Goal: Transaction & Acquisition: Purchase product/service

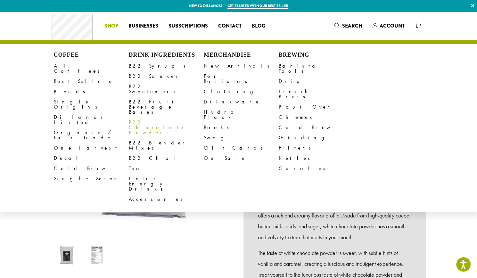
click at [154, 117] on link "B22 Chocolate Powders" at bounding box center [166, 127] width 75 height 21
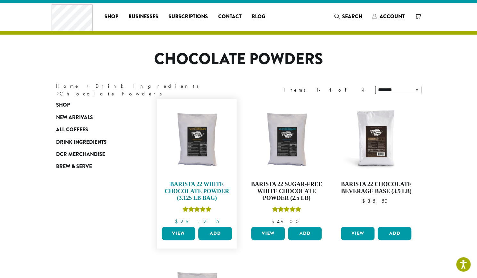
scroll to position [9, 0]
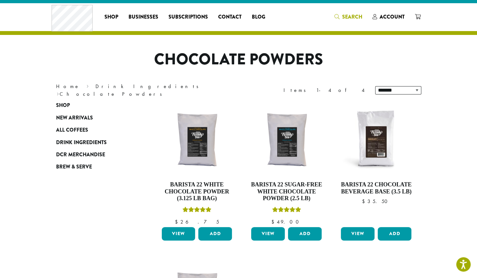
click at [348, 19] on span "Search" at bounding box center [352, 16] width 20 height 7
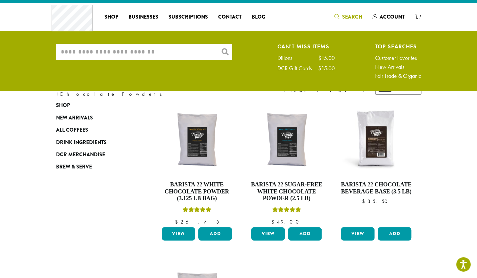
click at [140, 48] on input "What are you searching for?" at bounding box center [144, 52] width 176 height 16
type input "**********"
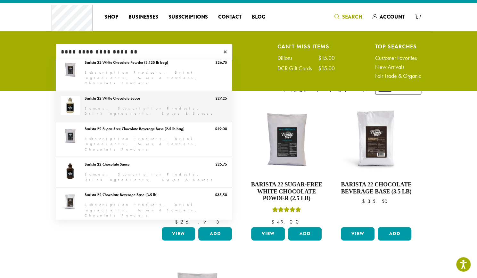
scroll to position [0, 0]
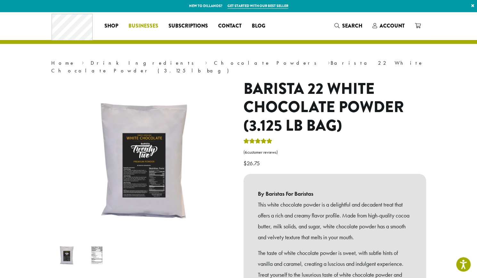
click at [141, 27] on span "Businesses" at bounding box center [144, 26] width 30 height 8
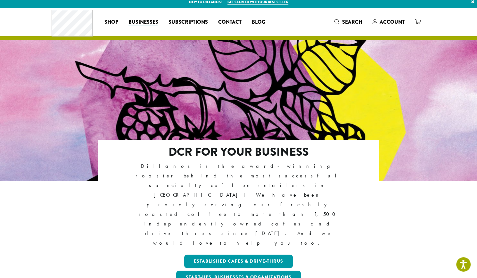
scroll to position [4, 0]
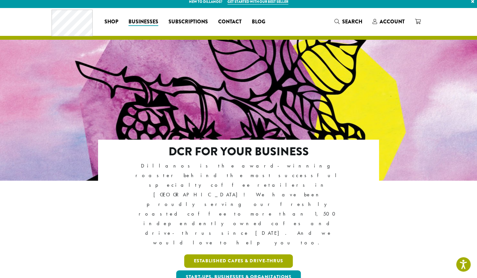
click at [252, 255] on link "Established Cafes & Drive-Thrus" at bounding box center [238, 261] width 109 height 13
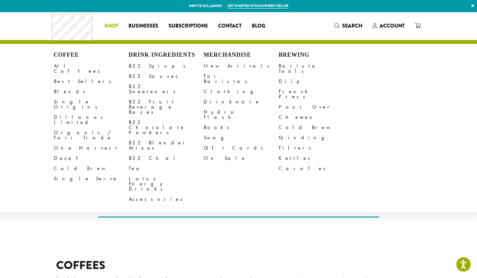
click at [109, 26] on span "Shop" at bounding box center [112, 26] width 14 height 8
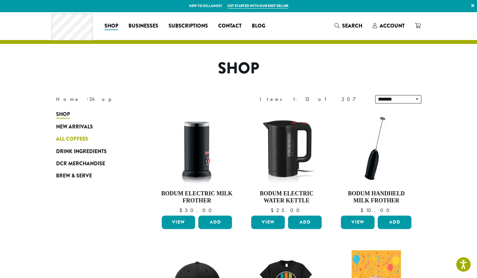
click at [77, 139] on span "All Coffees" at bounding box center [72, 139] width 32 height 8
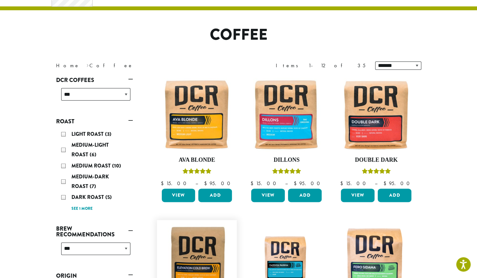
scroll to position [30, 0]
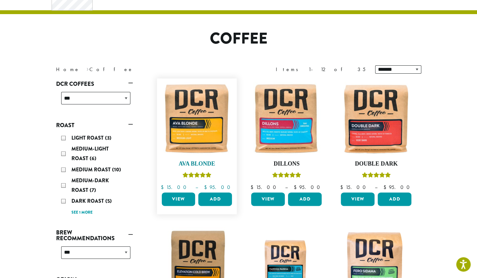
click at [205, 119] on img at bounding box center [197, 119] width 74 height 74
click link "View"
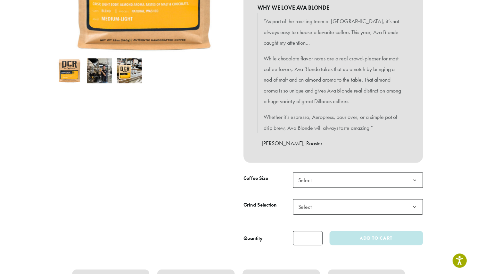
scroll to position [175, 0]
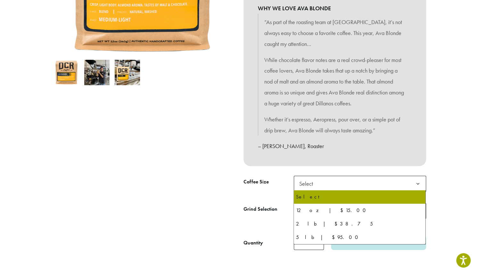
click at [321, 183] on span "Select" at bounding box center [360, 183] width 132 height 16
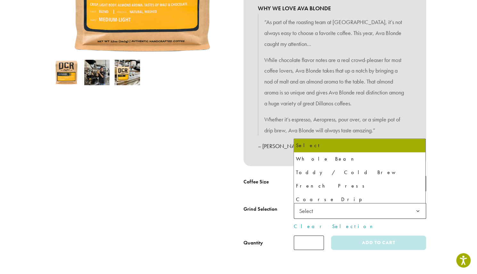
click at [339, 215] on span "Select" at bounding box center [360, 211] width 132 height 16
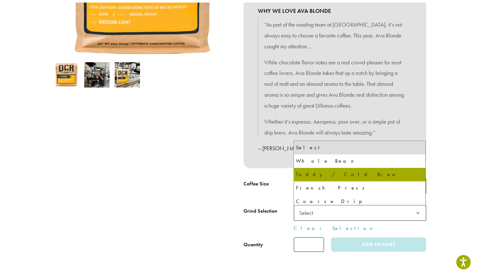
scroll to position [44, 0]
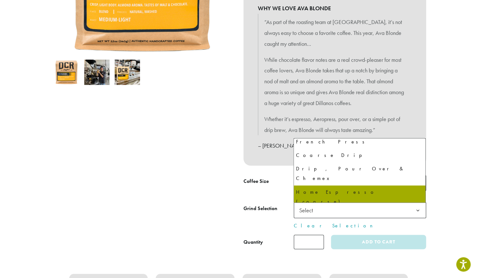
select select "*********"
select select "**********"
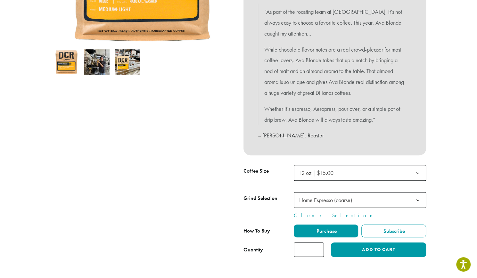
scroll to position [222, 0]
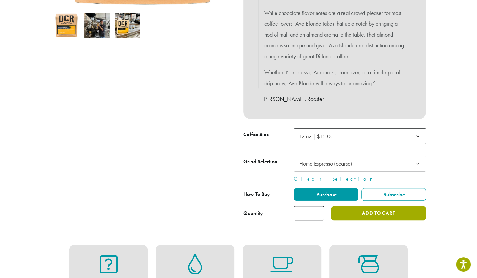
click at [352, 213] on button "Add to cart" at bounding box center [378, 213] width 95 height 14
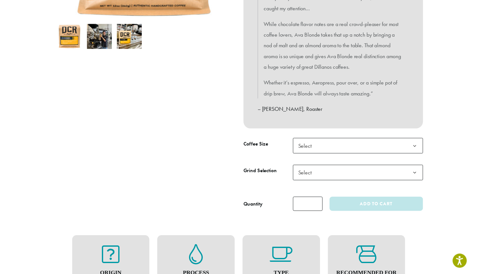
scroll to position [210, 0]
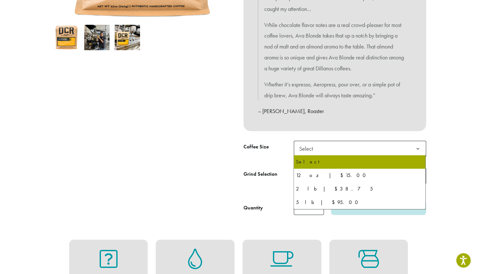
click at [343, 148] on span "Select" at bounding box center [360, 148] width 132 height 16
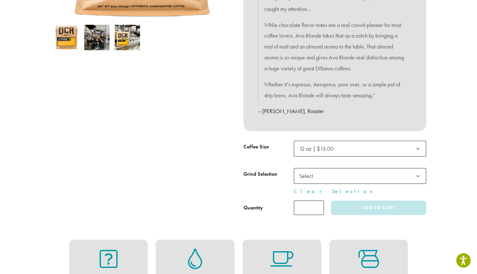
click at [335, 177] on span "Select" at bounding box center [360, 176] width 132 height 16
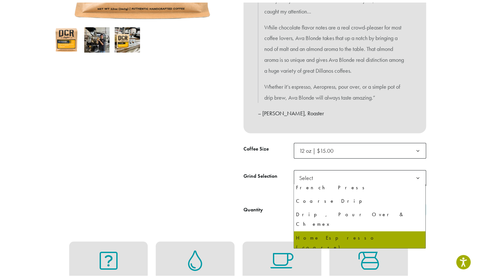
scroll to position [44, 0]
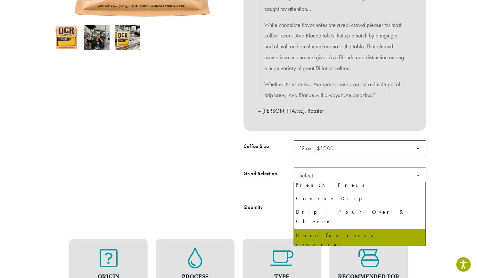
select select "*********"
select select "**********"
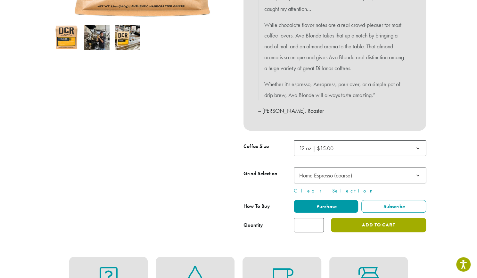
click at [351, 225] on button "Add to cart" at bounding box center [378, 225] width 95 height 14
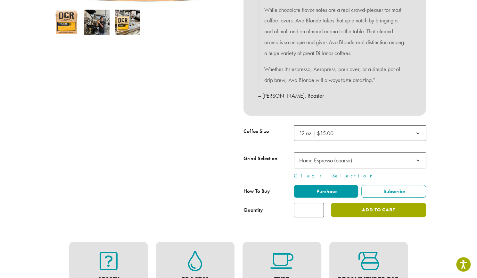
scroll to position [226, 0]
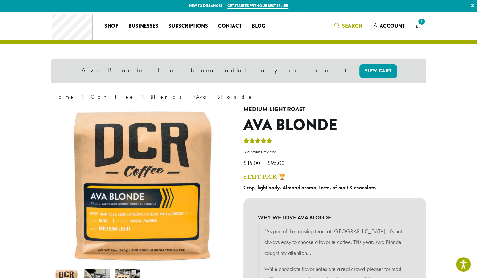
click at [347, 25] on span "Search" at bounding box center [352, 25] width 20 height 7
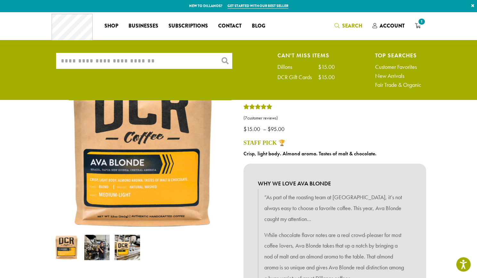
click at [149, 60] on input "What are you searching for?" at bounding box center [144, 61] width 176 height 16
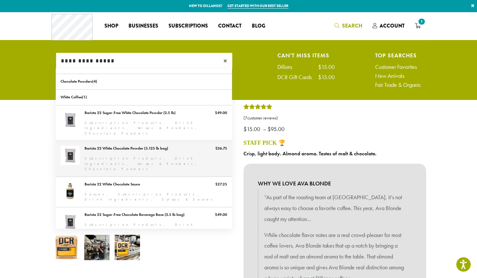
type input "**********"
click at [165, 146] on link "Barista 22 White Chocolate Powder (3.125 lb bag)" at bounding box center [144, 159] width 176 height 36
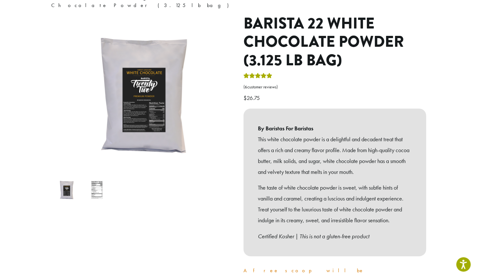
scroll to position [147, 0]
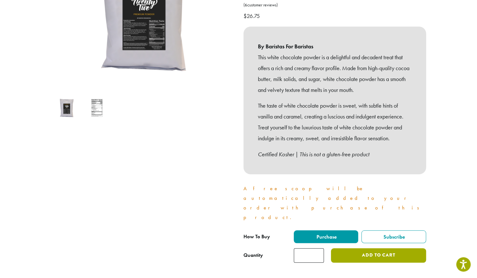
click at [362, 248] on button "Add to cart" at bounding box center [378, 255] width 95 height 14
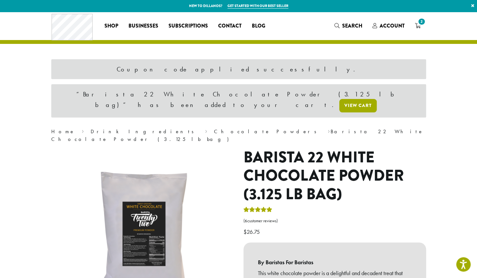
click at [345, 99] on link "View cart" at bounding box center [359, 105] width 38 height 13
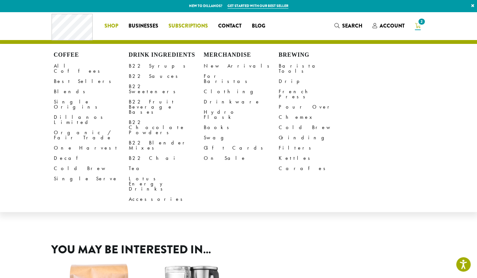
click at [203, 25] on ul "Coffee All Coffees Best Sellers Blends Single Origins Dillanos Limited Organic …" at bounding box center [184, 26] width 171 height 10
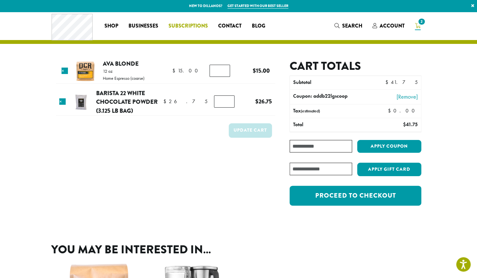
click at [181, 28] on span "Subscriptions" at bounding box center [188, 26] width 39 height 8
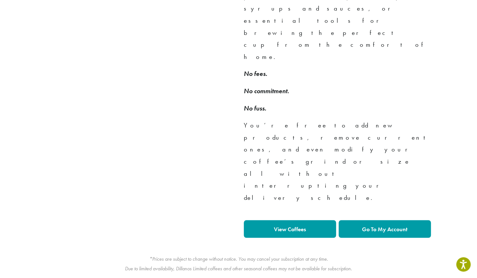
scroll to position [500, 0]
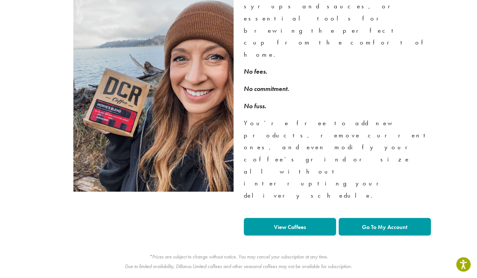
click at [313, 218] on link "View Coffees" at bounding box center [290, 227] width 92 height 18
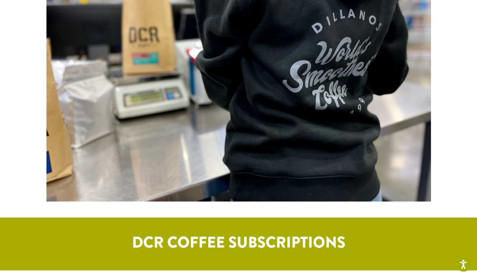
scroll to position [0, 0]
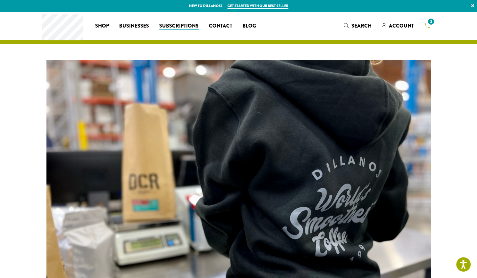
click at [431, 27] on link "2" at bounding box center [427, 26] width 16 height 11
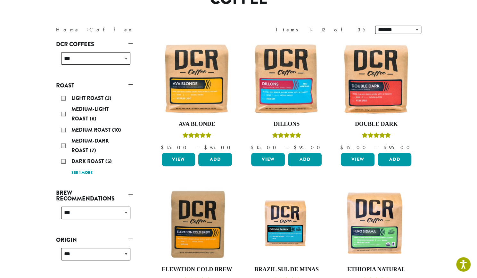
scroll to position [67, 0]
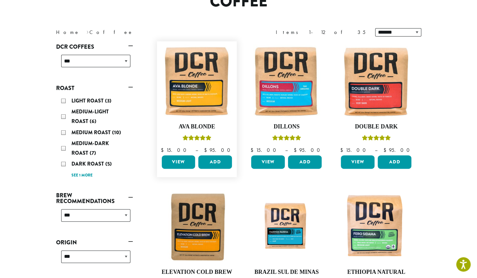
click at [190, 162] on link "View" at bounding box center [179, 162] width 34 height 13
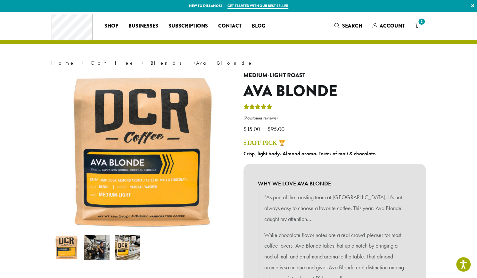
click at [240, 5] on link "Get started with our best seller" at bounding box center [258, 5] width 61 height 5
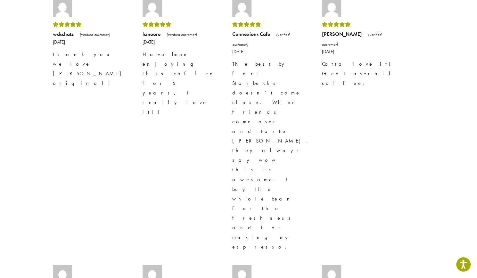
scroll to position [1789, 0]
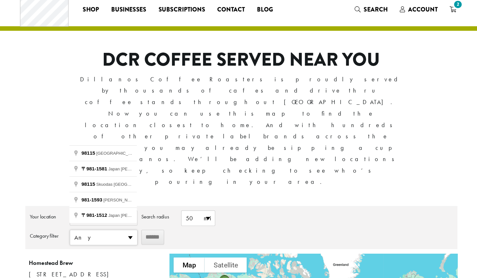
type input "**********"
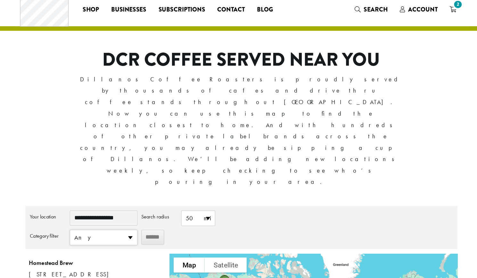
click at [126, 225] on div "Any Cafe Drive-thru" at bounding box center [122, 225] width 57 height 1
click at [126, 225] on li "Any" at bounding box center [122, 231] width 57 height 13
click at [126, 225] on div "Any Cafe Drive-thru" at bounding box center [122, 225] width 57 height 1
click at [111, 250] on li "Drive-thru" at bounding box center [122, 259] width 57 height 19
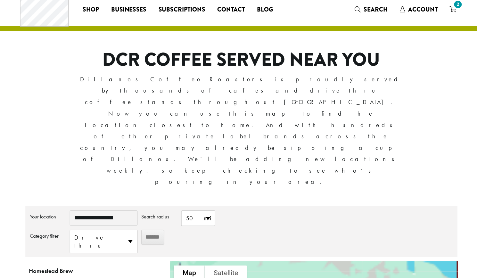
drag, startPoint x: 317, startPoint y: 233, endPoint x: 281, endPoint y: 188, distance: 57.0
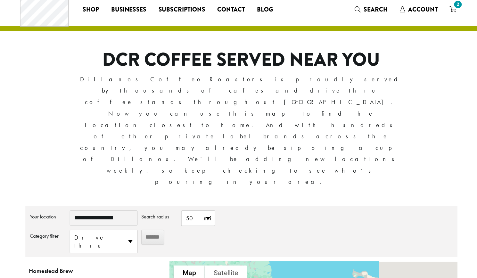
drag, startPoint x: 361, startPoint y: 228, endPoint x: 272, endPoint y: 159, distance: 112.9
click at [272, 192] on div "**********" at bounding box center [239, 271] width 366 height 159
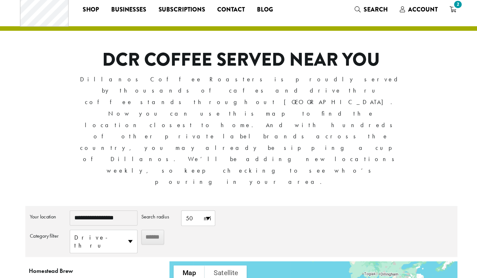
drag, startPoint x: 325, startPoint y: 211, endPoint x: 239, endPoint y: 144, distance: 109.7
click at [239, 192] on div "**********" at bounding box center [239, 271] width 366 height 159
drag, startPoint x: 342, startPoint y: 211, endPoint x: 250, endPoint y: 180, distance: 97.0
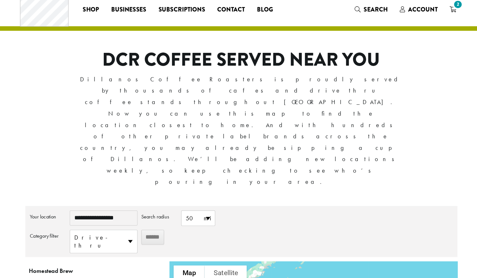
drag, startPoint x: 320, startPoint y: 213, endPoint x: 249, endPoint y: 196, distance: 72.8
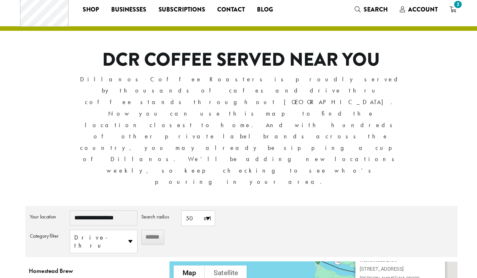
drag, startPoint x: 374, startPoint y: 208, endPoint x: 308, endPoint y: 201, distance: 66.1
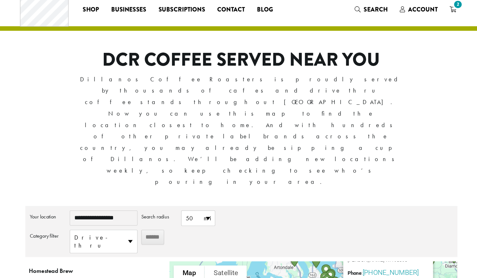
drag, startPoint x: 322, startPoint y: 206, endPoint x: 269, endPoint y: 190, distance: 56.0
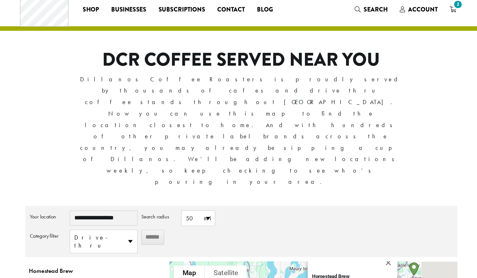
drag, startPoint x: 363, startPoint y: 216, endPoint x: 330, endPoint y: 247, distance: 45.6
drag, startPoint x: 369, startPoint y: 224, endPoint x: 369, endPoint y: 259, distance: 35.3
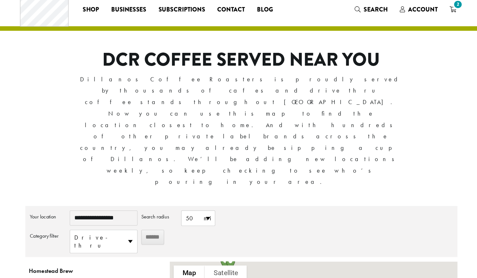
drag, startPoint x: 330, startPoint y: 177, endPoint x: 323, endPoint y: 215, distance: 38.2
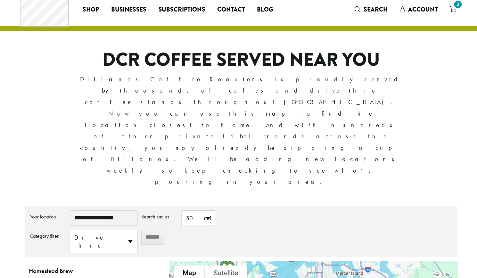
drag, startPoint x: 332, startPoint y: 185, endPoint x: 334, endPoint y: 216, distance: 31.2
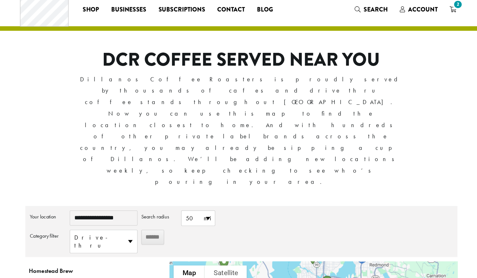
drag, startPoint x: 336, startPoint y: 201, endPoint x: 337, endPoint y: 211, distance: 10.3
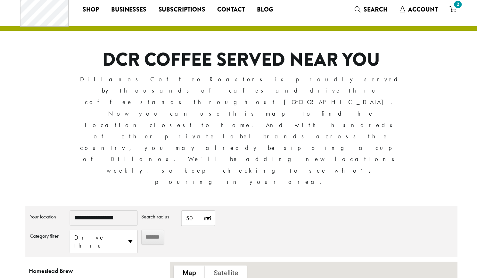
drag, startPoint x: 294, startPoint y: 173, endPoint x: 293, endPoint y: 236, distance: 62.2
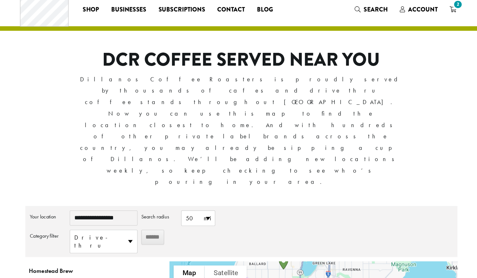
drag, startPoint x: 306, startPoint y: 205, endPoint x: 306, endPoint y: 231, distance: 26.9
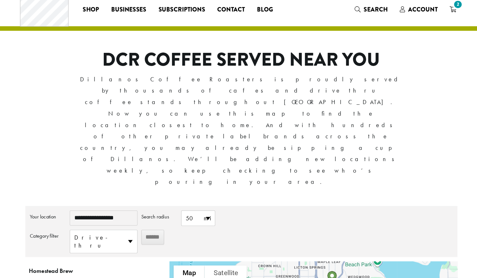
drag, startPoint x: 321, startPoint y: 206, endPoint x: 317, endPoint y: 241, distance: 35.5
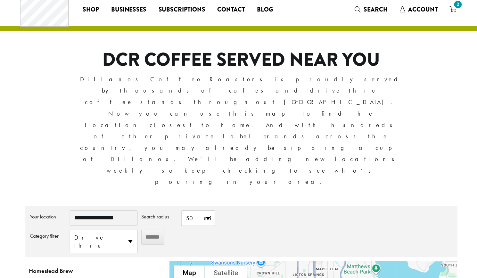
drag, startPoint x: 332, startPoint y: 212, endPoint x: 331, endPoint y: 218, distance: 6.5
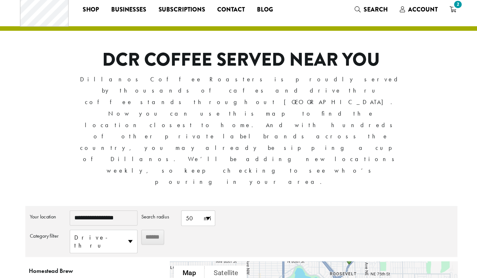
drag, startPoint x: 356, startPoint y: 241, endPoint x: 351, endPoint y: 170, distance: 71.0
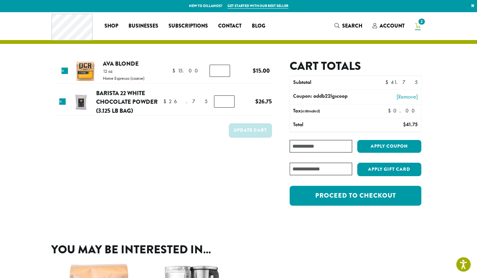
click at [311, 146] on input "Coupon:" at bounding box center [321, 146] width 62 height 13
paste input "********"
type input "********"
click at [383, 142] on button "Apply coupon" at bounding box center [390, 146] width 64 height 13
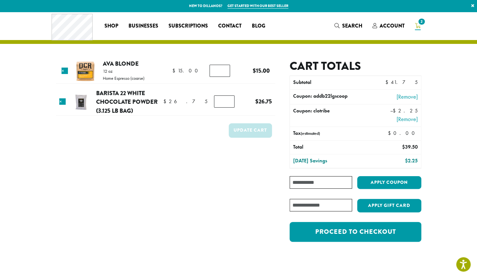
click at [313, 182] on input "Coupon:" at bounding box center [321, 182] width 62 height 13
paste input "**********"
type input "**********"
click at [385, 182] on button "Apply coupon" at bounding box center [390, 182] width 64 height 13
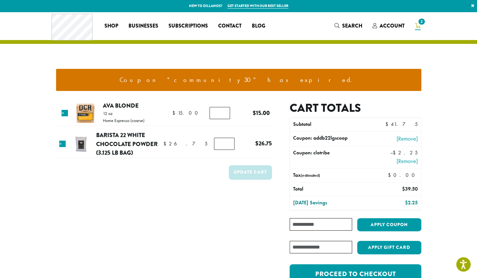
click at [326, 229] on input "Coupon:" at bounding box center [321, 224] width 62 height 13
paste input "**********"
type input "**********"
click at [371, 218] on button "Apply coupon" at bounding box center [390, 224] width 64 height 13
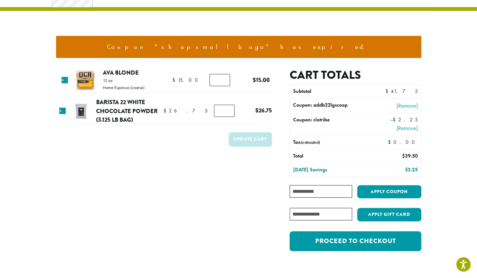
scroll to position [33, 0]
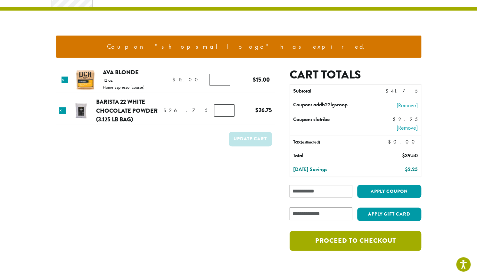
click at [383, 237] on link "Proceed to checkout" at bounding box center [355, 241] width 131 height 20
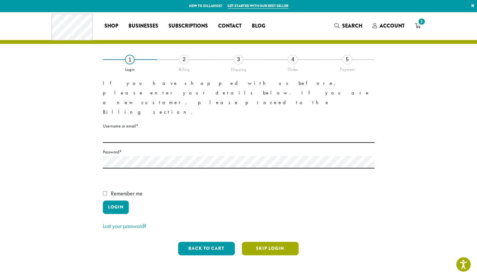
click at [278, 242] on button "Skip Login" at bounding box center [270, 248] width 57 height 13
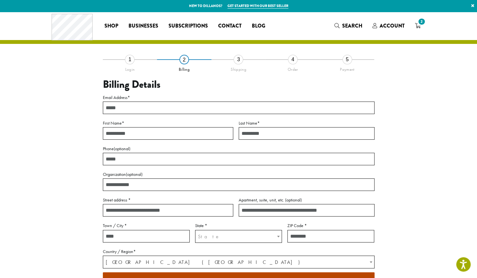
click at [189, 107] on input "Email Address *" at bounding box center [239, 108] width 272 height 13
type input "**********"
type input "*******"
type input "******"
type input "**********"
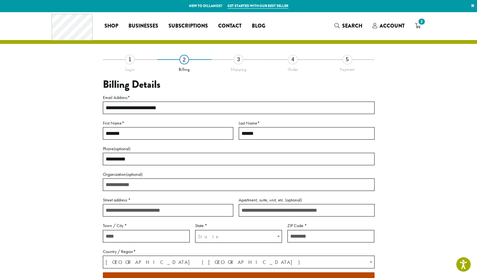
type input "**********"
select select "**"
type input "*****"
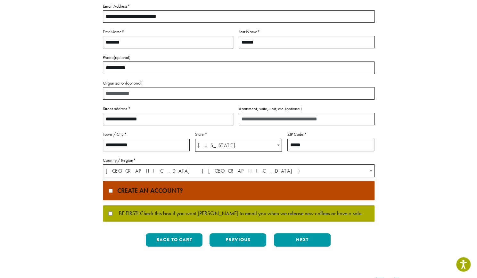
scroll to position [92, 0]
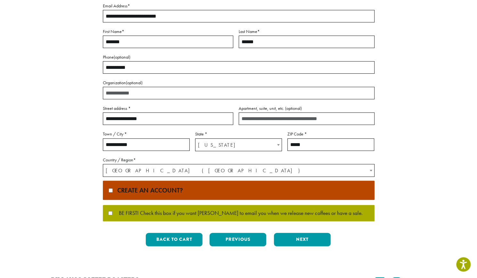
click at [212, 189] on label "Create an account?" at bounding box center [239, 190] width 272 height 19
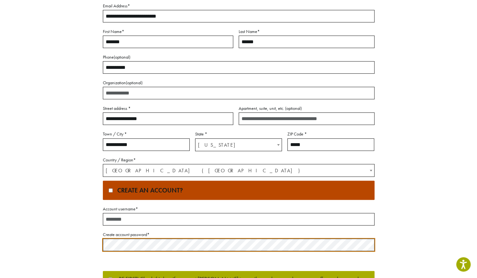
scroll to position [114, 0]
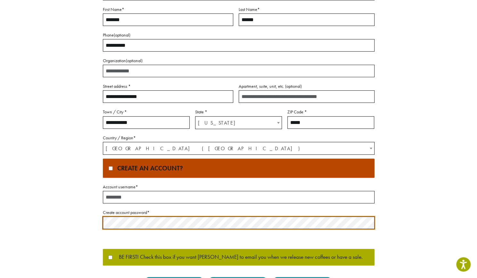
click at [175, 196] on input "Account username *" at bounding box center [239, 197] width 272 height 13
type input "**********"
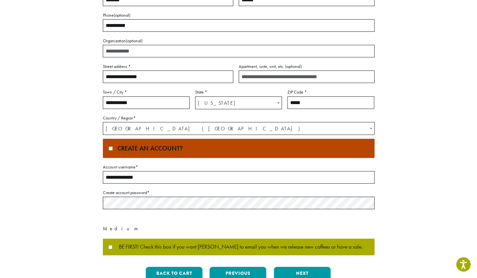
scroll to position [166, 0]
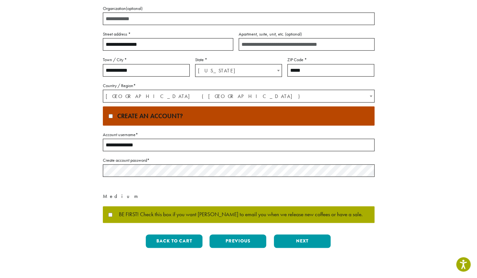
click at [162, 215] on span "BE FIRST! Check this box if you want Dillanos to email you when we release new …" at bounding box center [238, 215] width 250 height 6
click at [279, 238] on button "Next" at bounding box center [302, 241] width 57 height 13
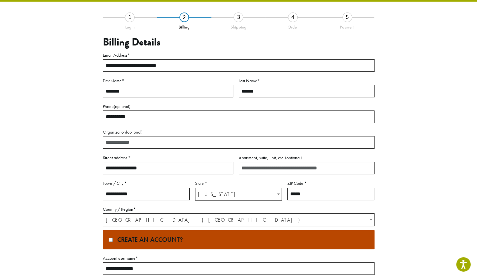
scroll to position [0, 0]
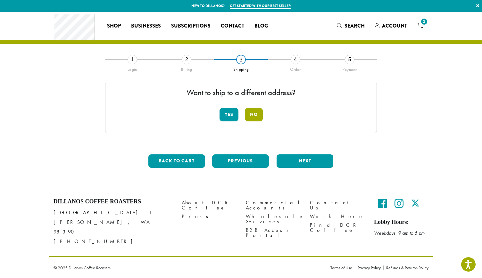
click at [256, 111] on button "No" at bounding box center [254, 114] width 18 height 13
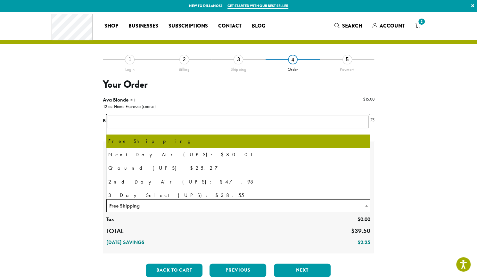
click at [208, 211] on span "Free Shipping" at bounding box center [239, 206] width 264 height 13
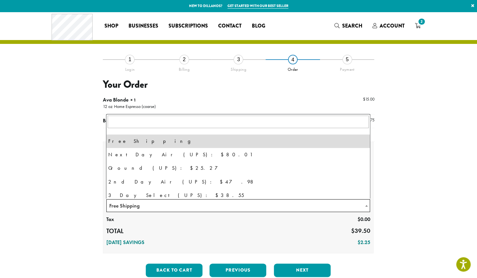
scroll to position [2, 0]
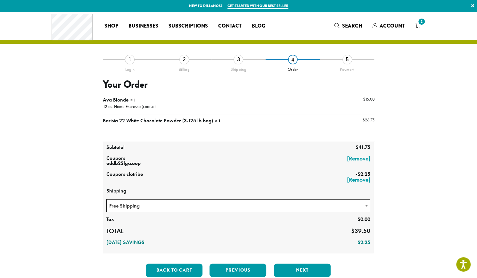
click at [420, 187] on div "**********" at bounding box center [239, 170] width 366 height 223
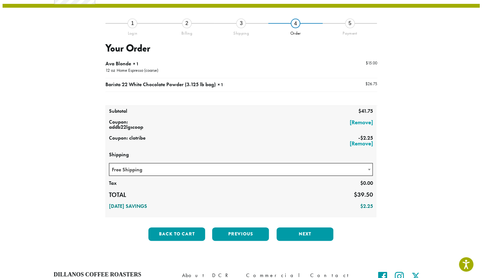
scroll to position [37, 0]
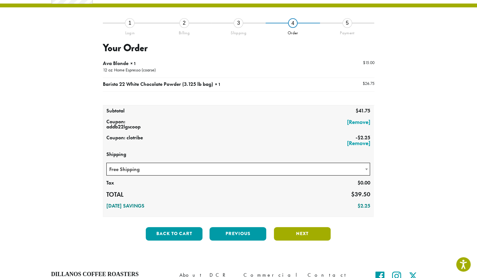
click at [313, 227] on button "Next" at bounding box center [302, 233] width 57 height 13
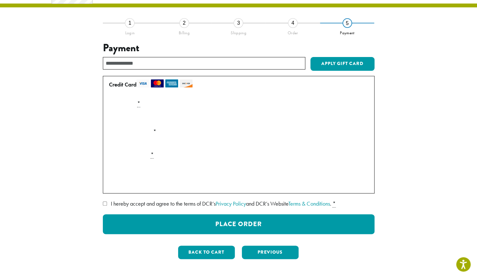
click at [245, 65] on input "text" at bounding box center [204, 63] width 203 height 13
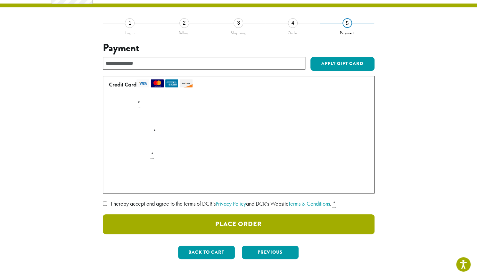
click at [206, 224] on button "Place Order" at bounding box center [239, 225] width 272 height 20
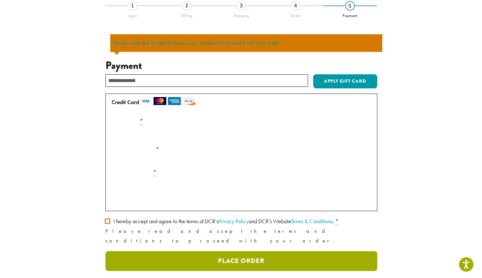
scroll to position [56, 0]
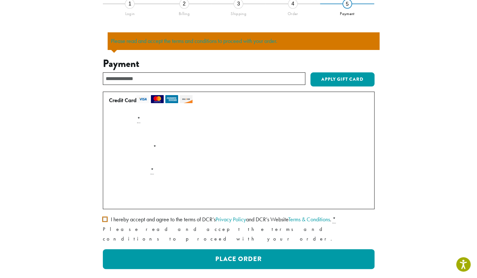
click at [105, 222] on label "I hereby accept and agree to the terms of DCR’s Privacy Policy and DCR’s Websit…" at bounding box center [239, 220] width 272 height 10
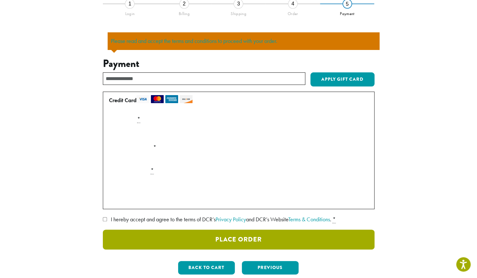
click at [140, 234] on button "Place Order" at bounding box center [239, 240] width 272 height 20
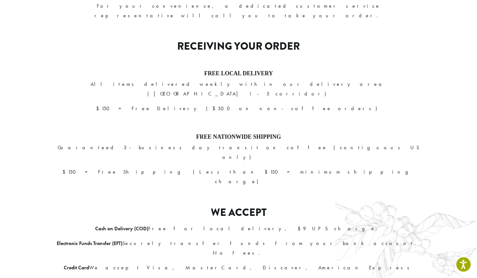
scroll to position [204, 0]
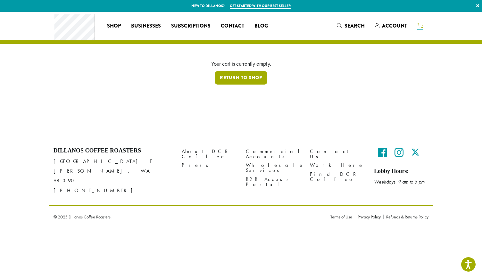
click at [247, 74] on link "Return to shop" at bounding box center [241, 77] width 53 height 13
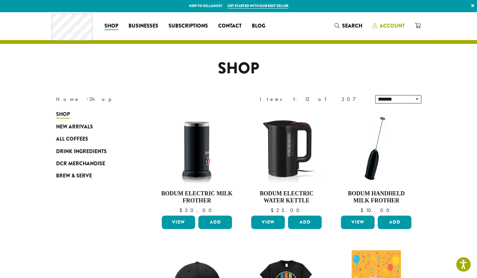
click at [390, 27] on span "Account" at bounding box center [392, 25] width 25 height 7
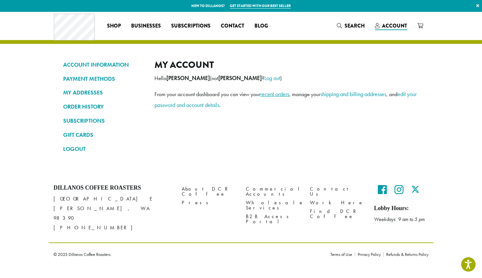
click at [272, 93] on link "recent orders" at bounding box center [274, 93] width 29 height 7
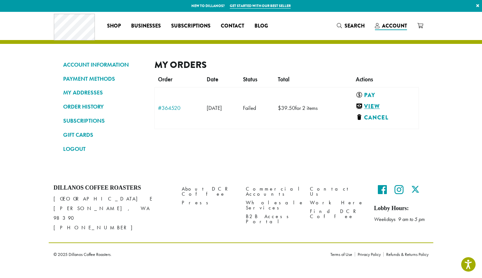
click at [378, 103] on link "View" at bounding box center [384, 107] width 57 height 8
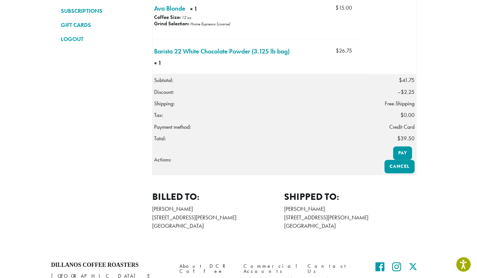
scroll to position [115, 0]
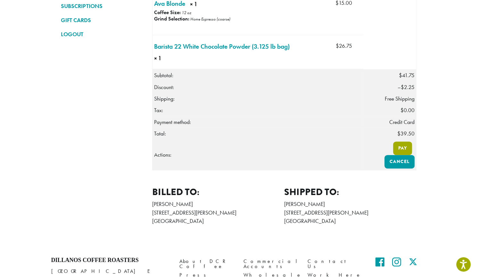
click at [401, 154] on link "Pay" at bounding box center [402, 148] width 19 height 13
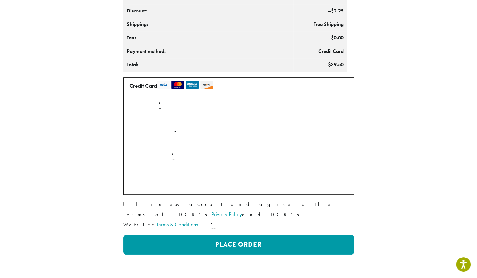
click at [235, 110] on div "Payment Info" at bounding box center [239, 119] width 224 height 18
click at [136, 194] on div "Credit Card Pay securely using your credit card. Payment Info Card Number * Exp…" at bounding box center [238, 166] width 231 height 178
click at [131, 204] on label "I hereby accept and agree to the terms of DCR’s Privacy Policy and DCR’s Websit…" at bounding box center [238, 215] width 231 height 30
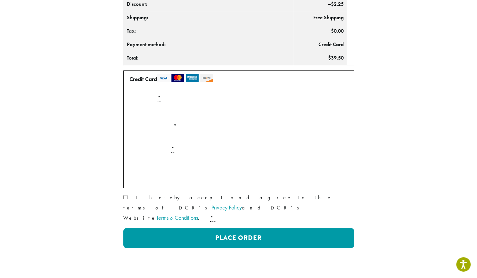
scroll to position [192, 0]
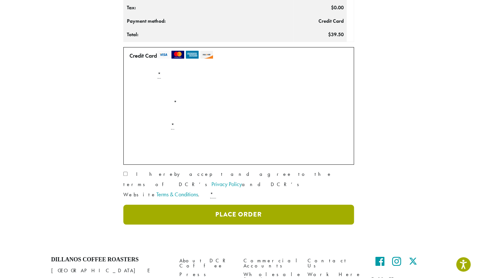
click at [251, 205] on button "Place Order" at bounding box center [238, 215] width 231 height 20
